Goal: Task Accomplishment & Management: Use online tool/utility

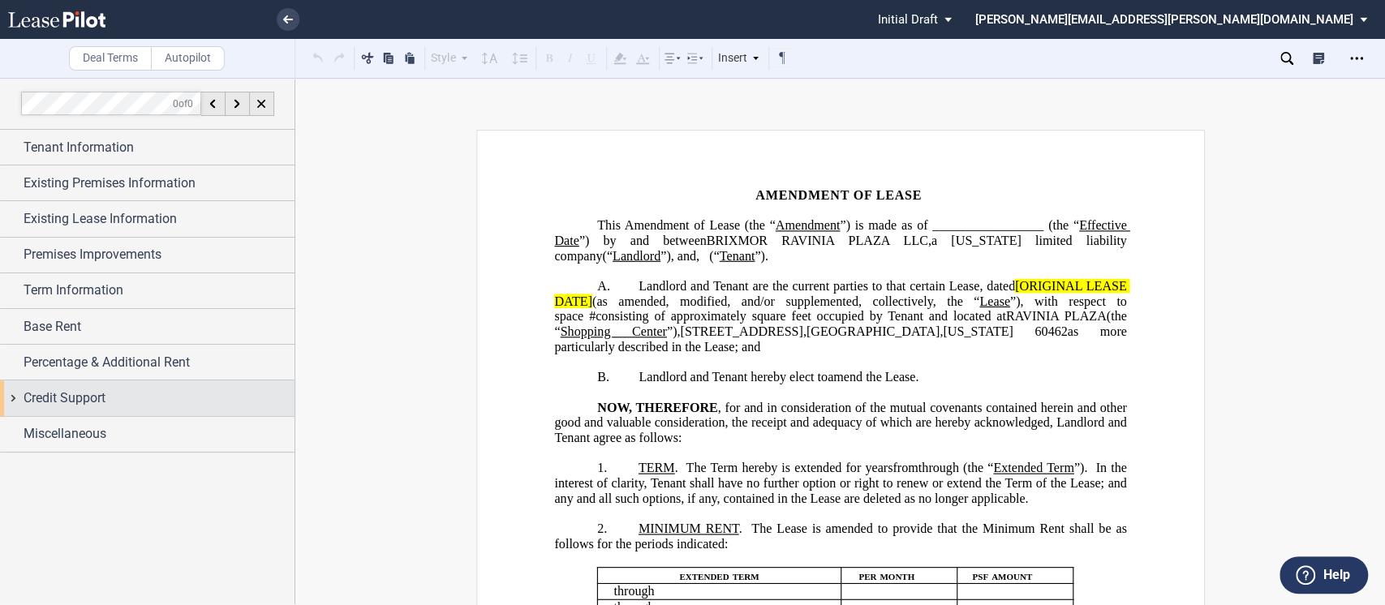
click at [13, 398] on div "Credit Support" at bounding box center [147, 397] width 294 height 35
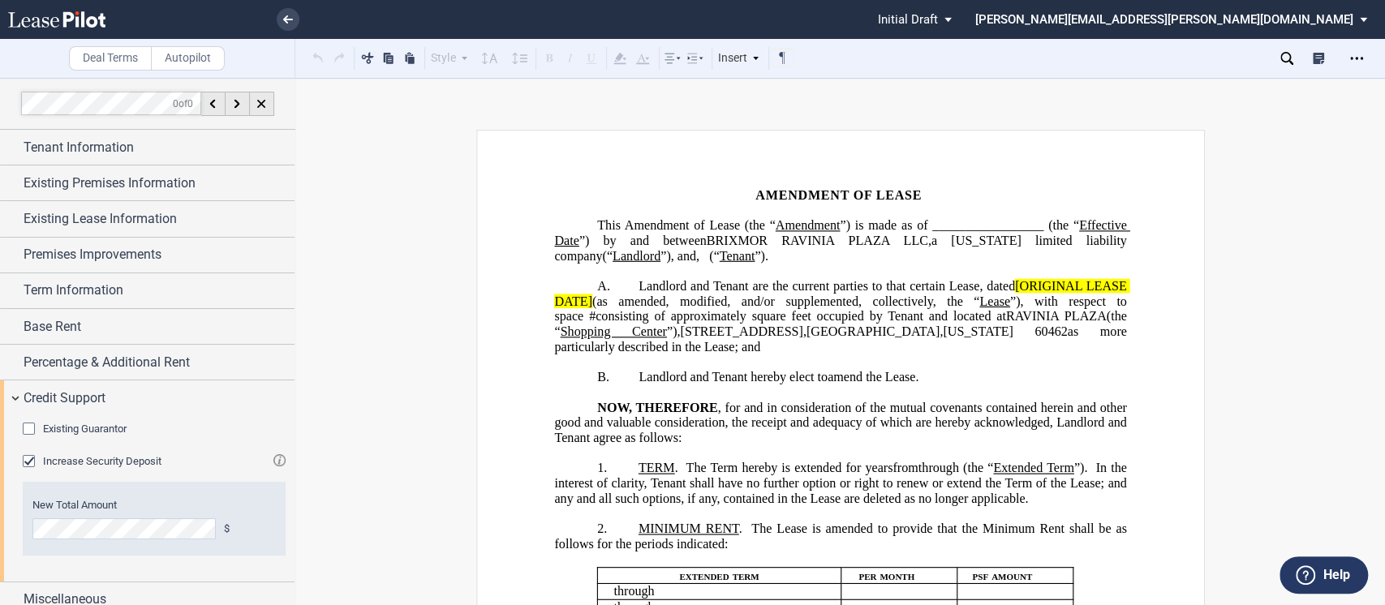
click at [28, 466] on div "Increase Security Deposit" at bounding box center [31, 463] width 16 height 16
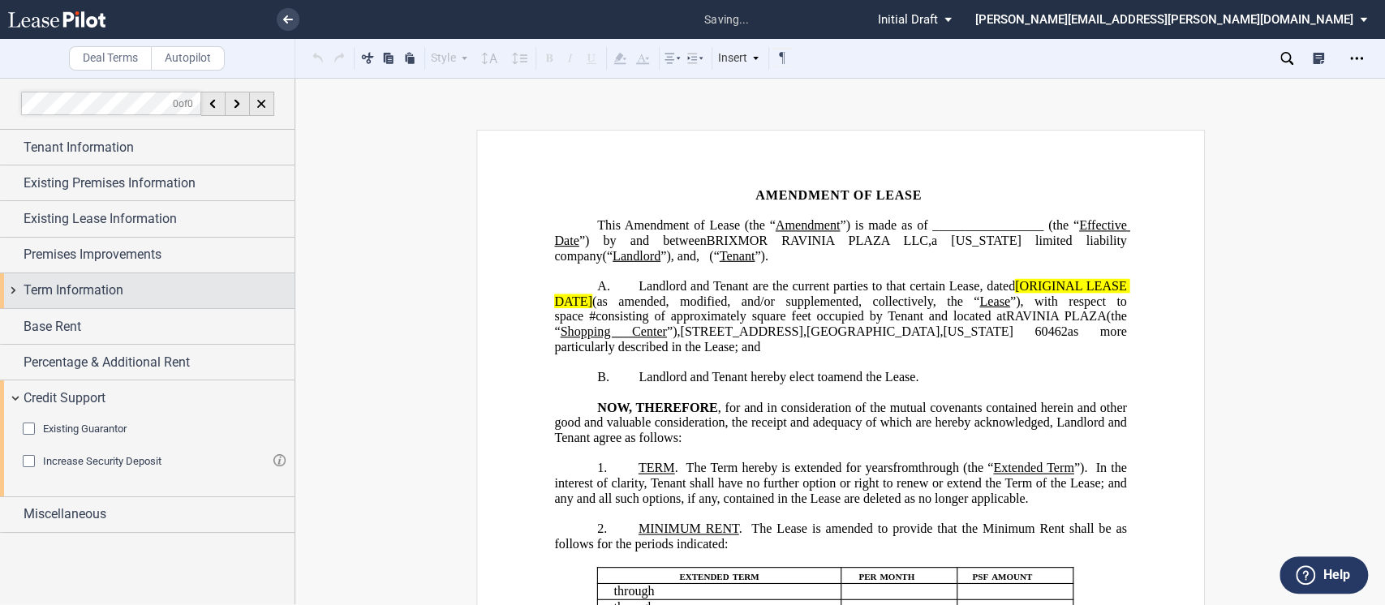
click at [13, 291] on div "Term Information" at bounding box center [147, 290] width 294 height 35
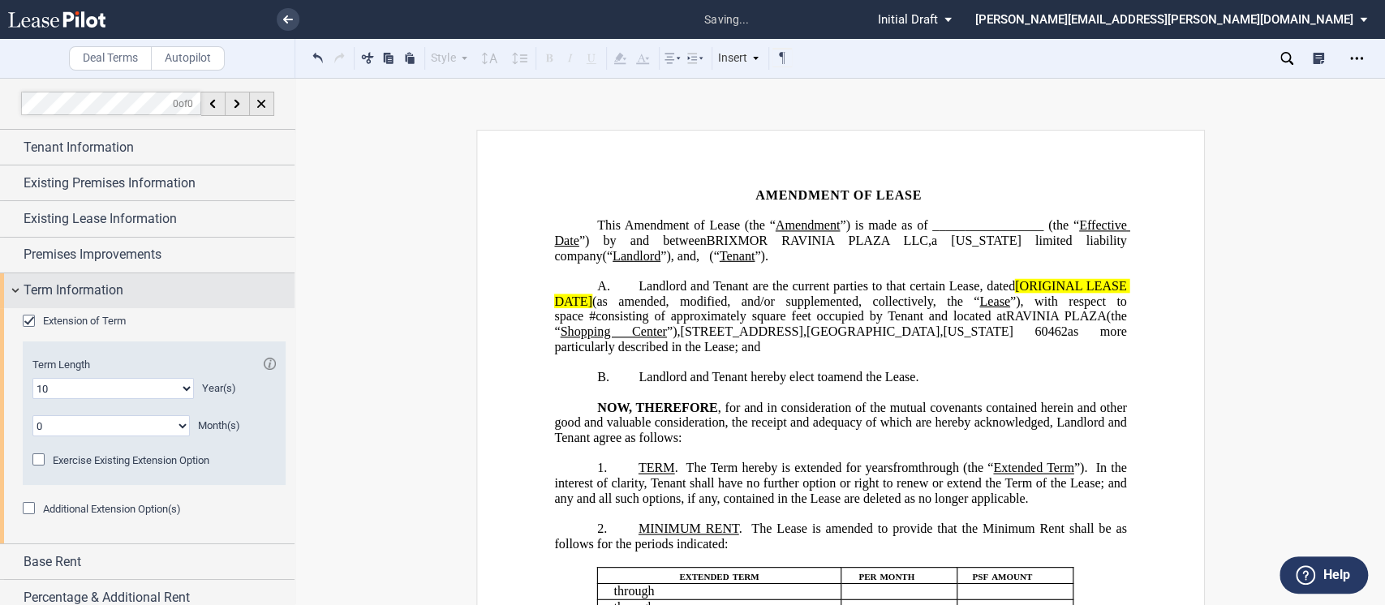
click at [13, 291] on div "Term Information" at bounding box center [147, 290] width 294 height 35
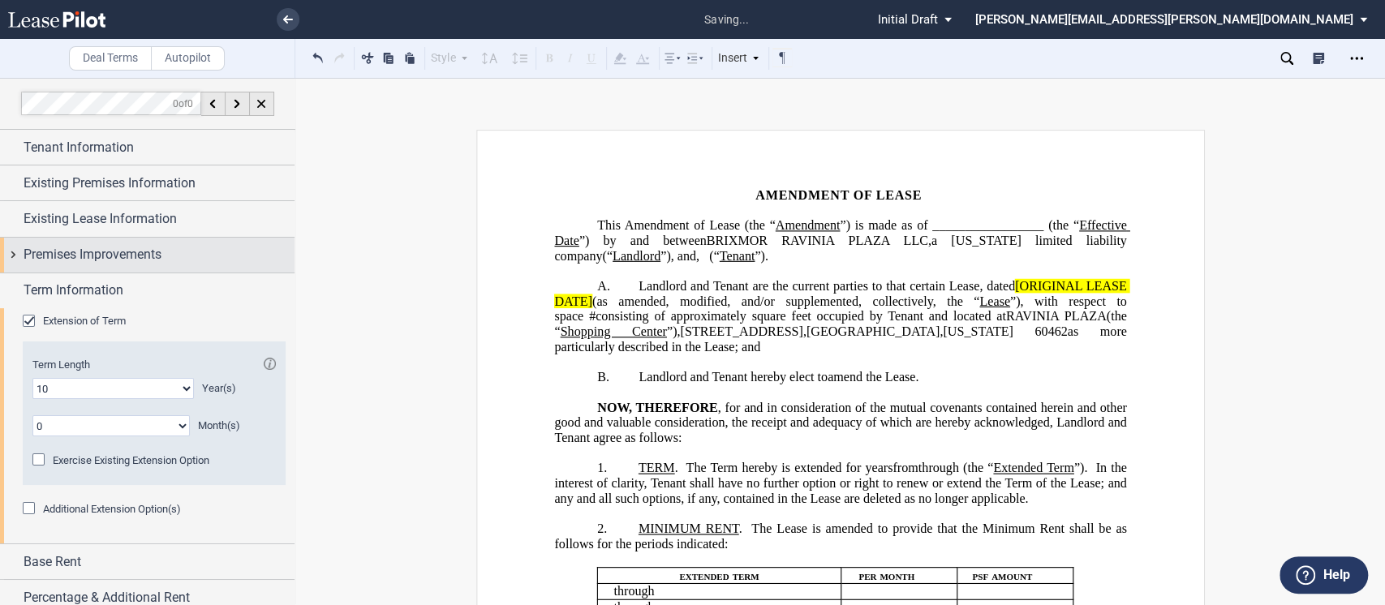
click at [13, 260] on div "Premises Improvements" at bounding box center [147, 255] width 294 height 35
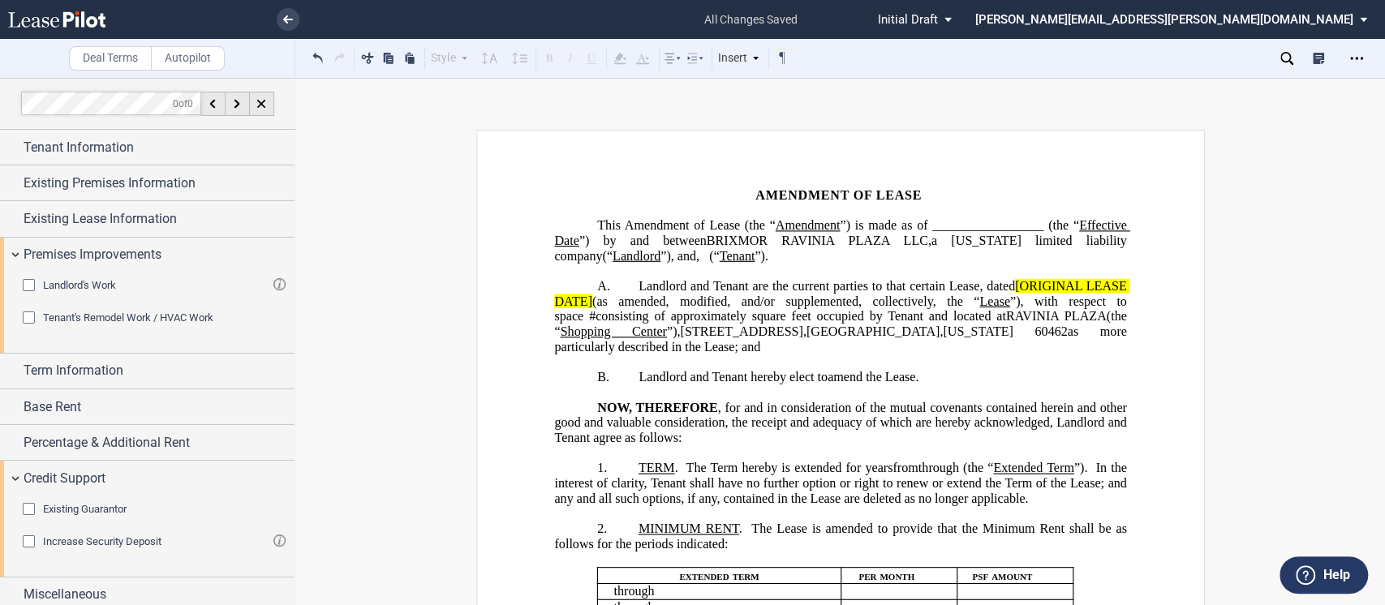
click at [32, 318] on div "Tenant's Remodel Work / HVAC Work" at bounding box center [31, 319] width 16 height 16
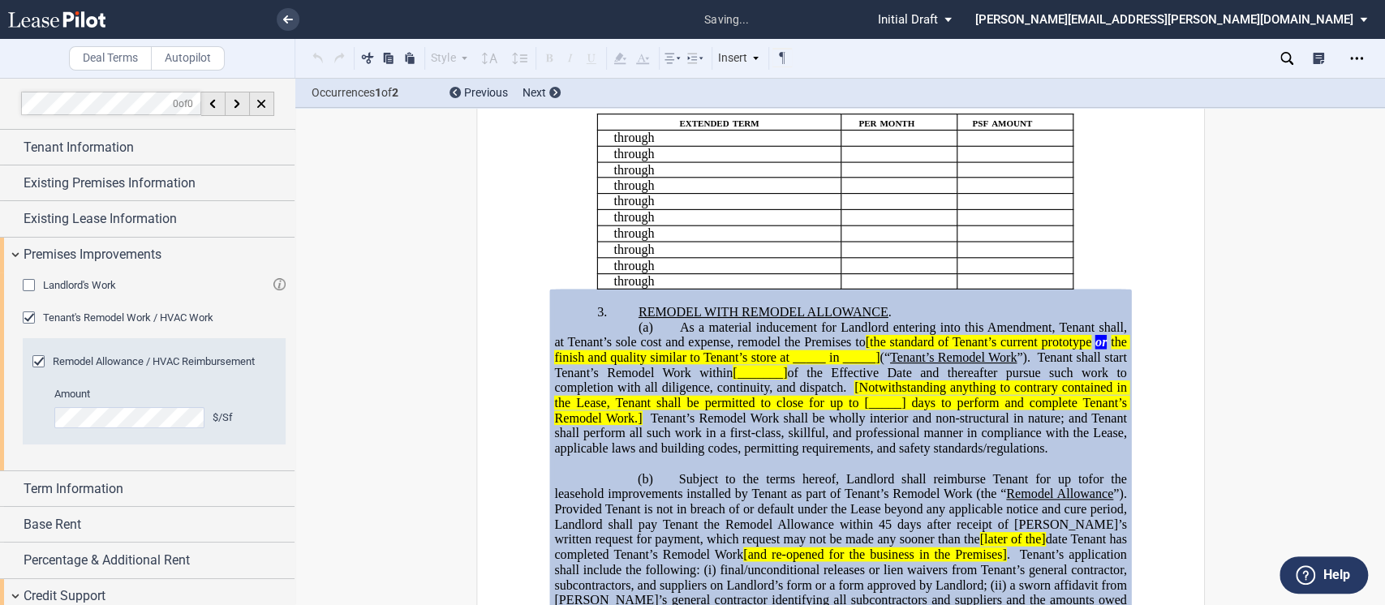
scroll to position [848, 0]
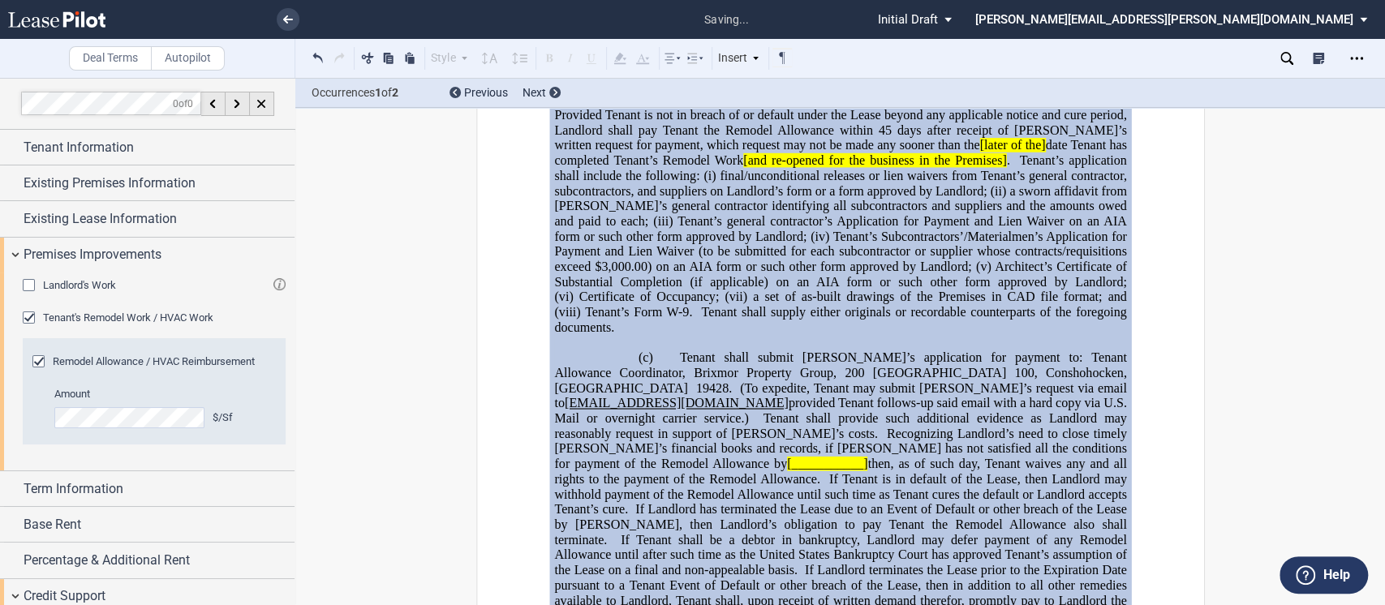
click at [771, 350] on p at bounding box center [840, 342] width 572 height 15
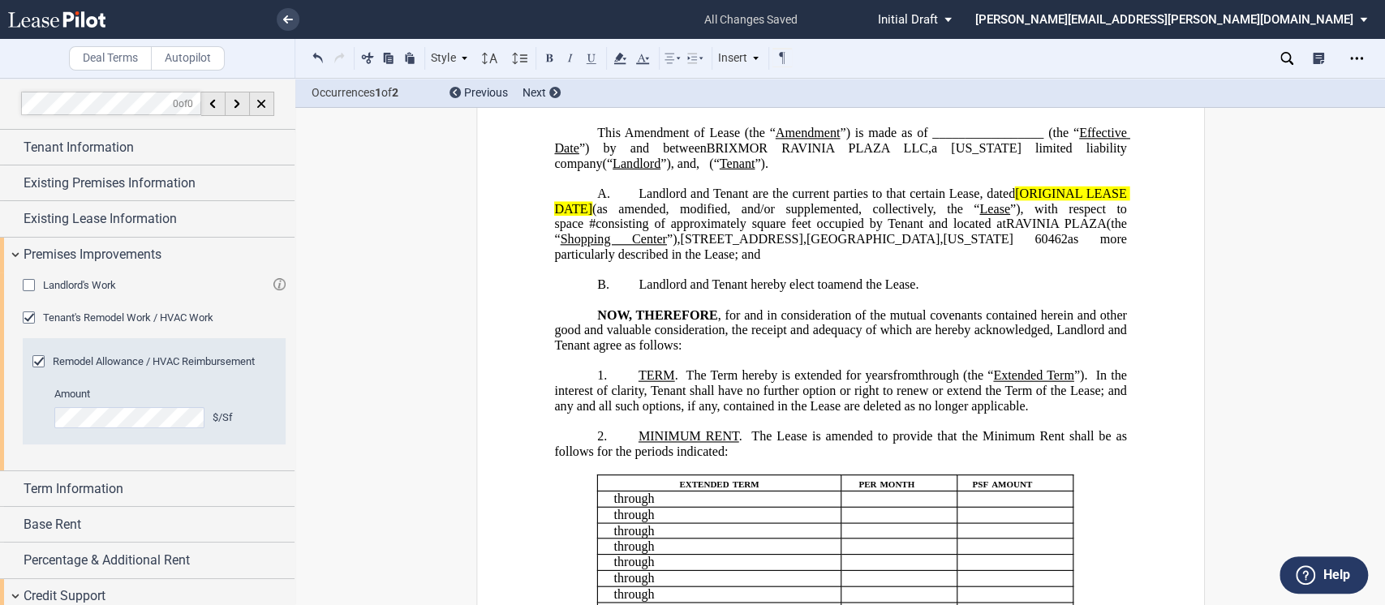
scroll to position [0, 0]
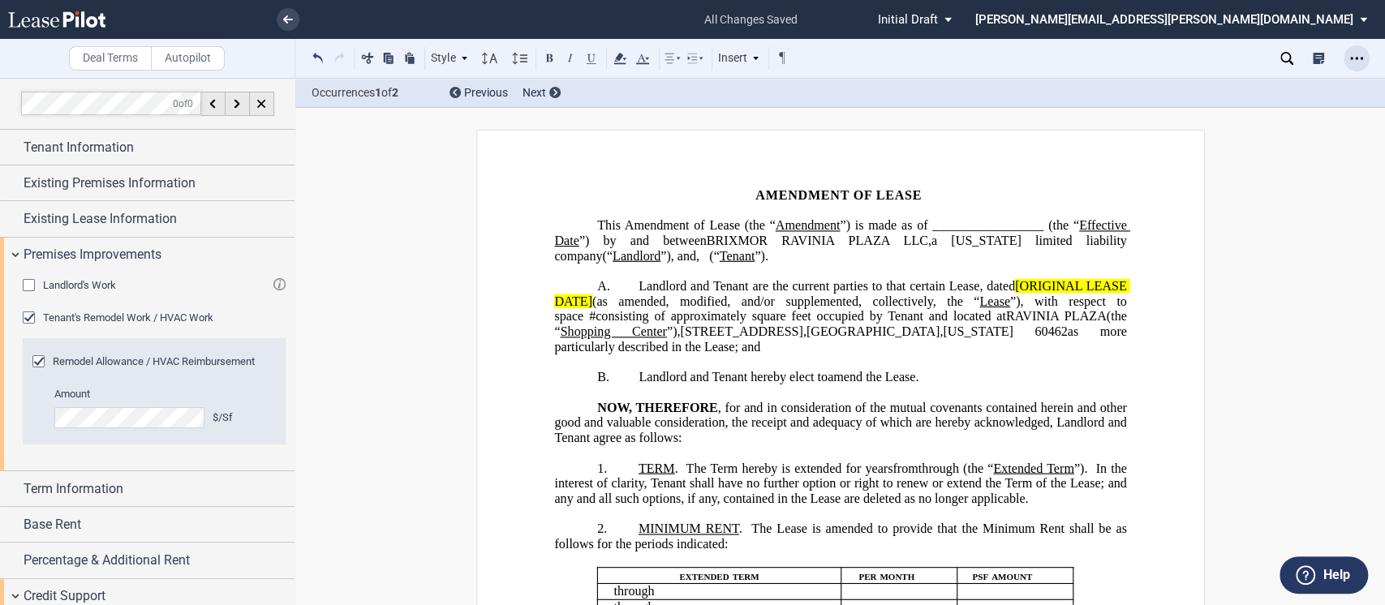
click at [1356, 60] on icon "Open Lease options menu" at bounding box center [1356, 58] width 13 height 13
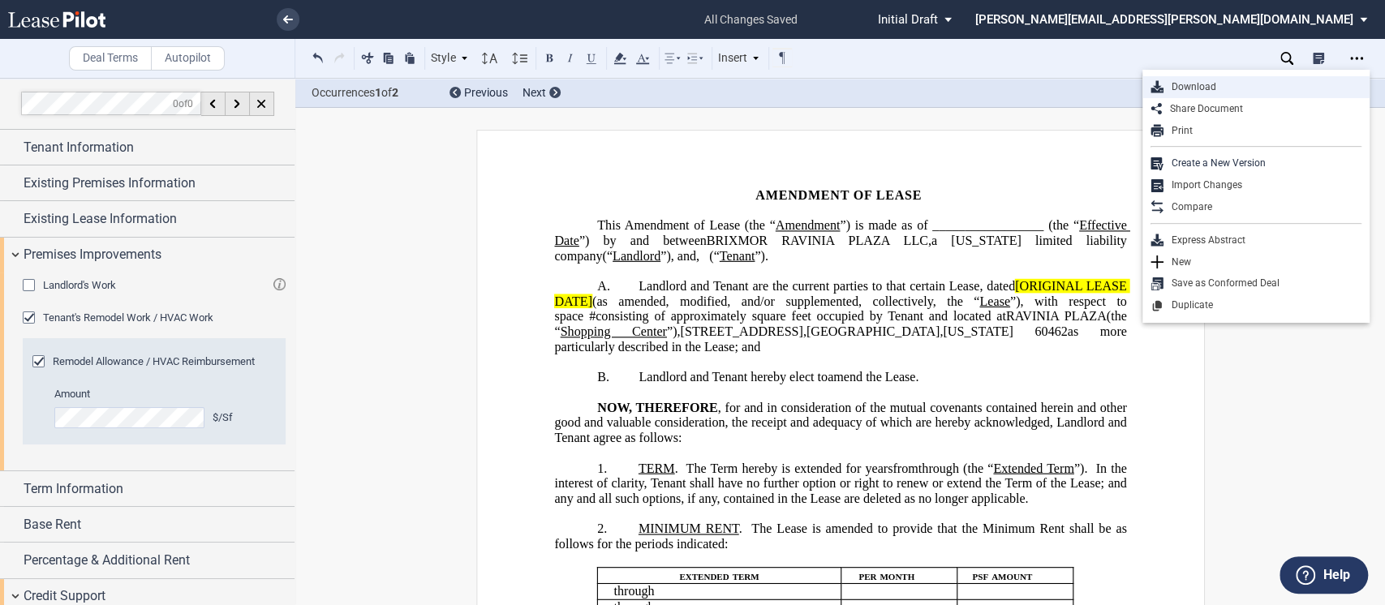
click at [1218, 81] on div "Download" at bounding box center [1262, 87] width 198 height 14
